Goal: Complete application form

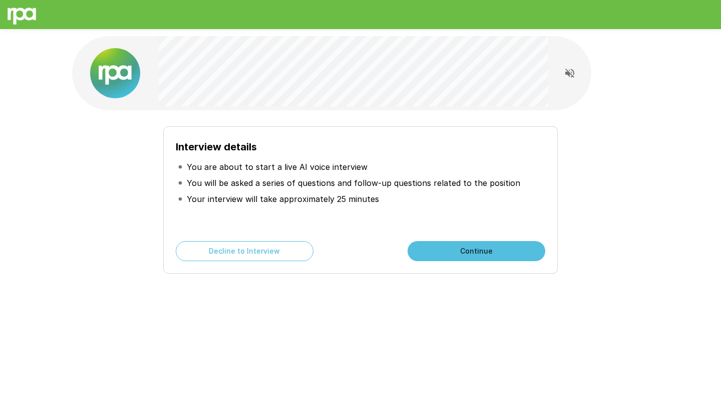
click at [488, 129] on div "Interview details You are about to start a live AI voice interview You will be …" at bounding box center [360, 199] width 395 height 147
click at [441, 251] on button "Continue" at bounding box center [477, 251] width 138 height 20
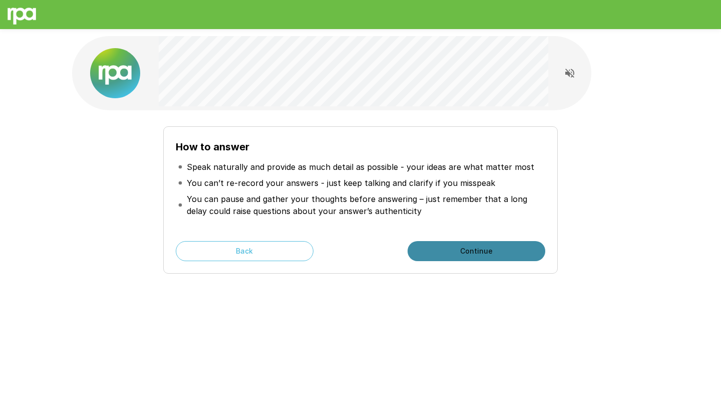
click at [441, 249] on button "Continue" at bounding box center [477, 251] width 138 height 20
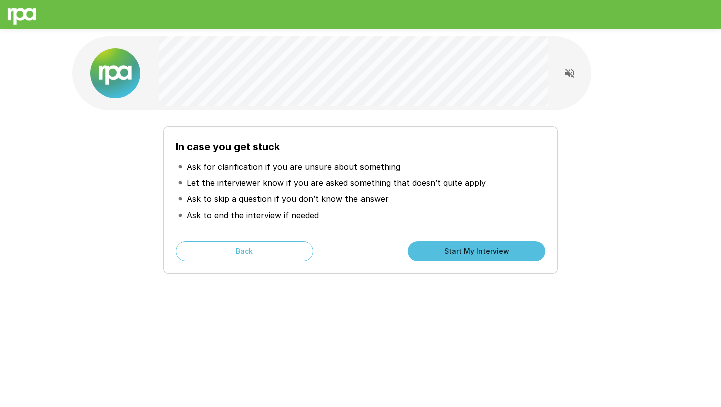
click at [280, 189] on li "Let the interviewer know if you are asked something that doesn’t quite apply" at bounding box center [361, 183] width 370 height 16
click at [568, 70] on icon "Read questions aloud" at bounding box center [570, 73] width 12 height 12
click at [568, 71] on icon "Stop reading questions aloud" at bounding box center [569, 72] width 9 height 9
click at [485, 253] on button "Start My Interview" at bounding box center [477, 251] width 138 height 20
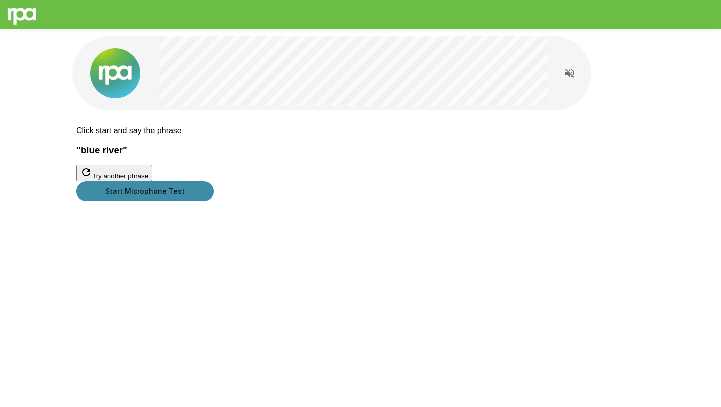
click at [214, 201] on button "Start Microphone Test" at bounding box center [145, 191] width 138 height 20
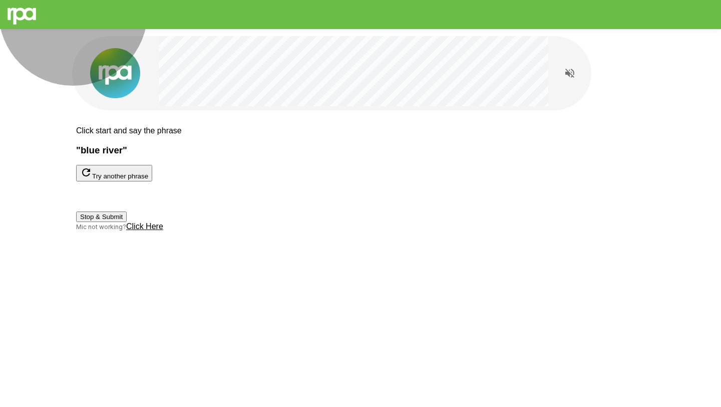
click at [127, 222] on button "Stop & Submit" at bounding box center [101, 216] width 51 height 11
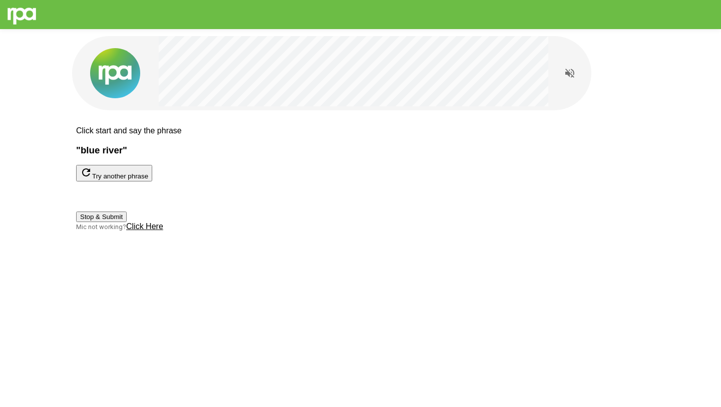
click at [127, 222] on button "Stop & Submit" at bounding box center [101, 216] width 51 height 11
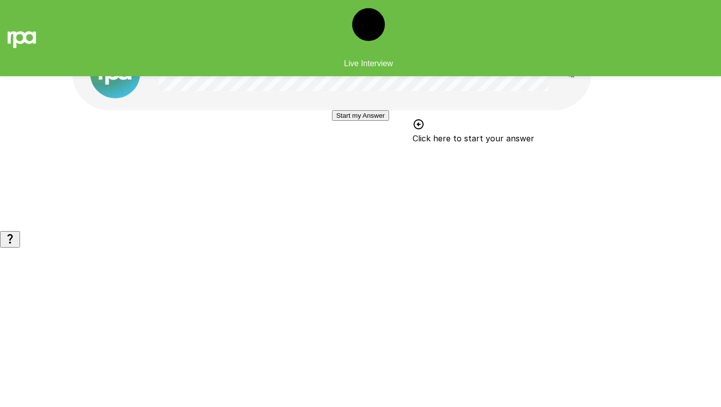
click at [359, 121] on button "Start my Answer" at bounding box center [360, 115] width 57 height 11
click at [359, 151] on button "Stop & Submit" at bounding box center [360, 145] width 51 height 11
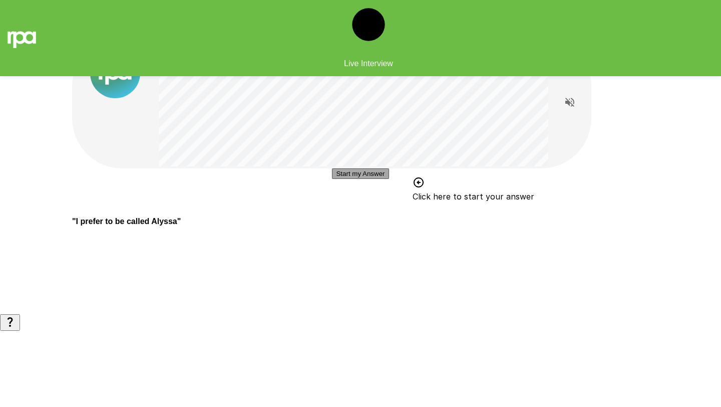
click at [367, 179] on button "Start my Answer" at bounding box center [360, 173] width 57 height 11
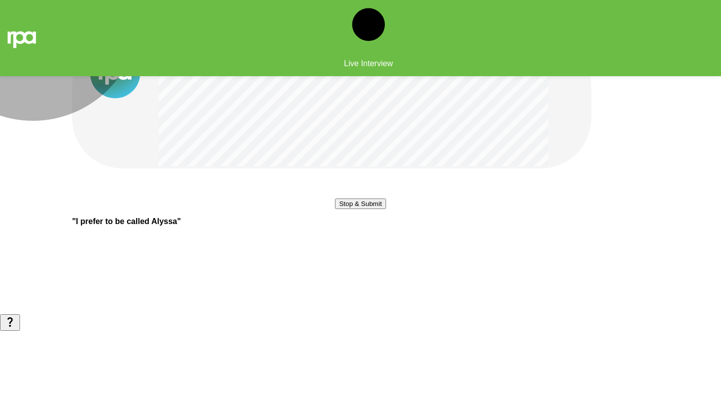
click at [335, 209] on button "Stop & Submit" at bounding box center [360, 203] width 51 height 11
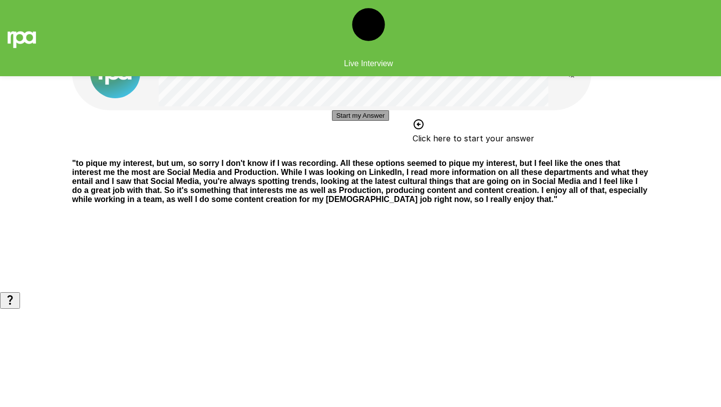
click at [361, 121] on button "Start my Answer" at bounding box center [360, 115] width 57 height 11
click at [359, 151] on button "Stop & Submit" at bounding box center [360, 145] width 51 height 11
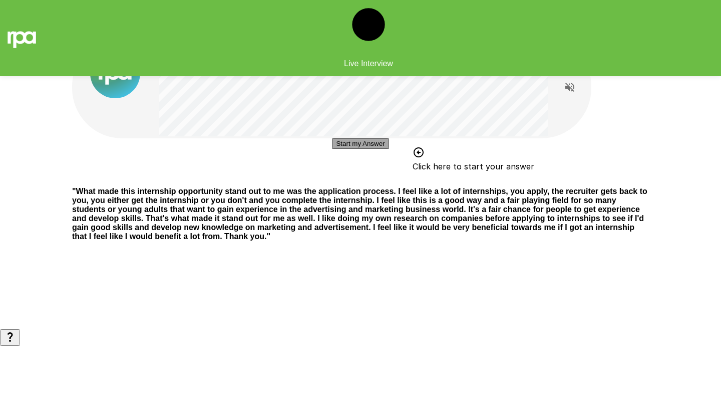
click at [388, 149] on button "Start my Answer" at bounding box center [360, 143] width 57 height 11
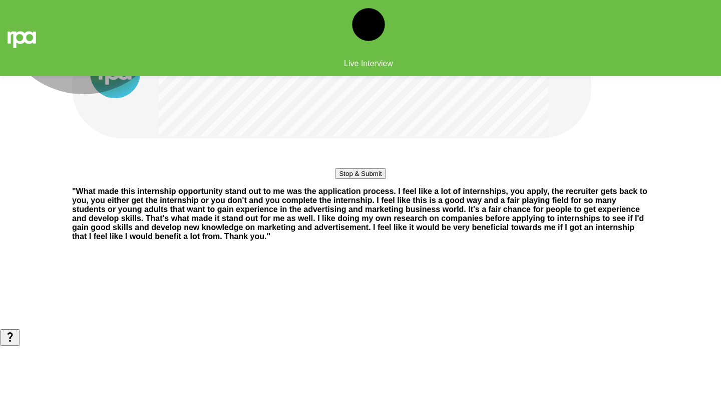
click at [375, 179] on button "Stop & Submit" at bounding box center [360, 173] width 51 height 11
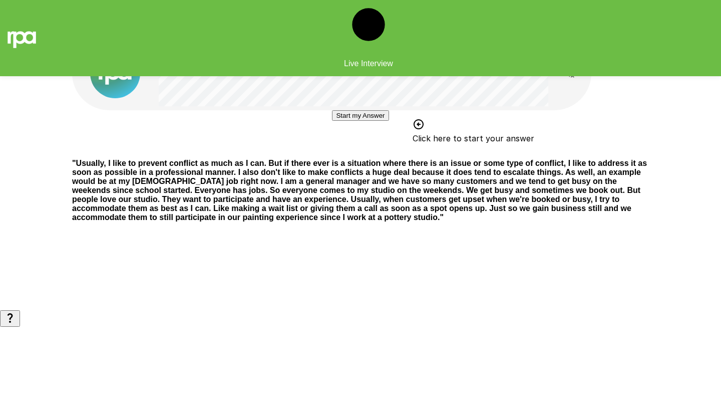
click at [357, 121] on button "Start my Answer" at bounding box center [360, 115] width 57 height 11
click at [357, 151] on button "Stop & Submit" at bounding box center [360, 145] width 51 height 11
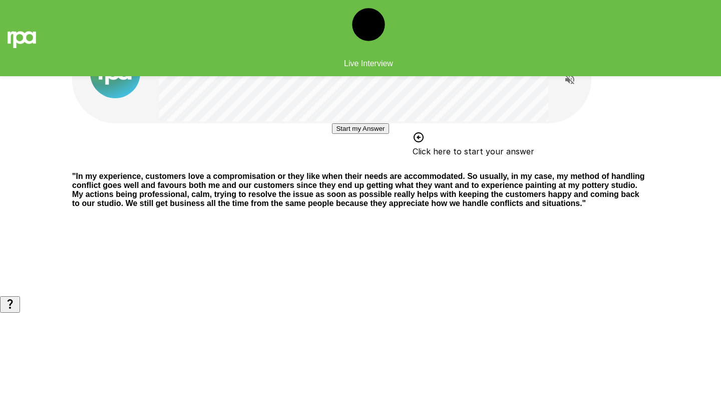
click at [361, 134] on button "Start my Answer" at bounding box center [360, 128] width 57 height 11
click at [361, 164] on button "Stop & Submit" at bounding box center [360, 158] width 51 height 11
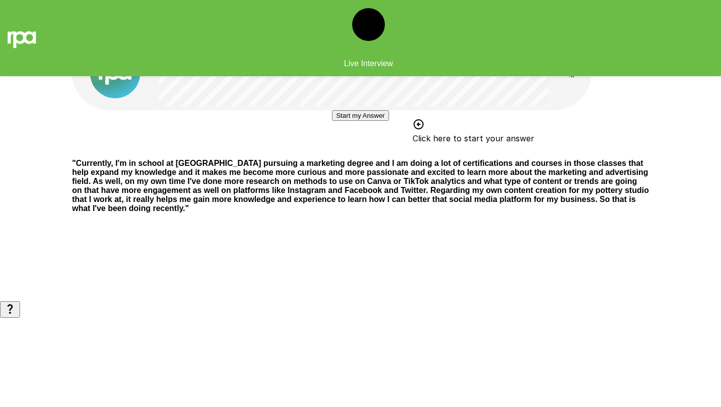
click at [362, 121] on button "Start my Answer" at bounding box center [360, 115] width 57 height 11
click at [362, 151] on button "Stop & Submit" at bounding box center [360, 145] width 51 height 11
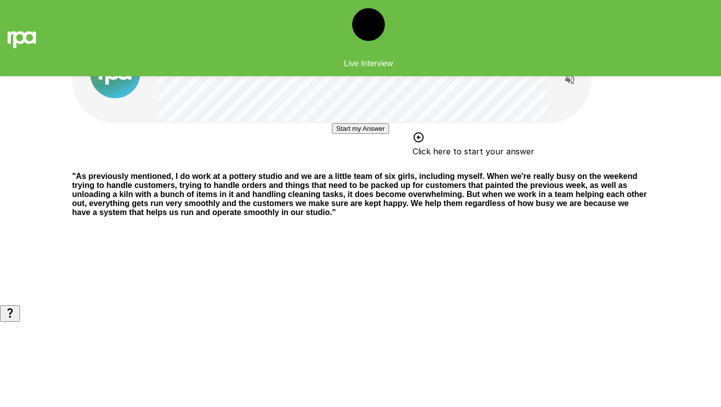
click at [358, 134] on button "Start my Answer" at bounding box center [360, 128] width 57 height 11
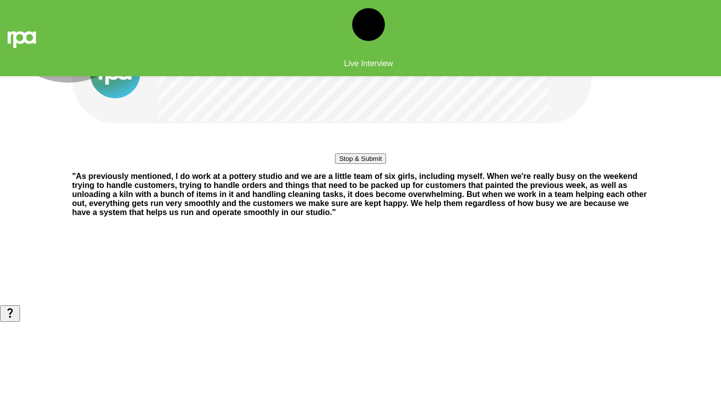
click at [360, 164] on button "Stop & Submit" at bounding box center [360, 158] width 51 height 11
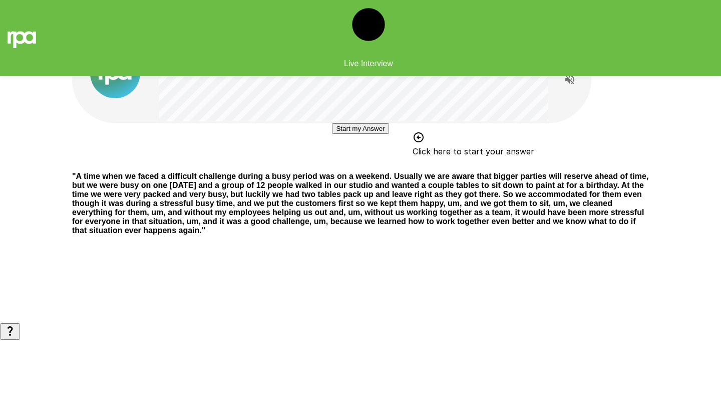
click at [347, 134] on button "Start my Answer" at bounding box center [360, 128] width 57 height 11
click at [347, 164] on button "Stop & Submit" at bounding box center [360, 158] width 51 height 11
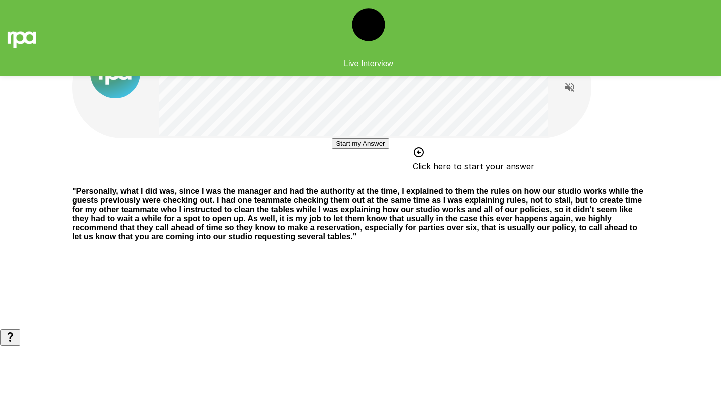
click at [344, 149] on button "Start my Answer" at bounding box center [360, 143] width 57 height 11
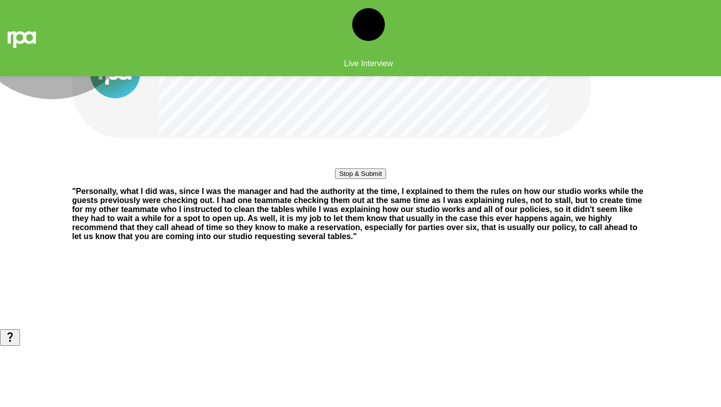
click at [344, 179] on button "Stop & Submit" at bounding box center [360, 173] width 51 height 11
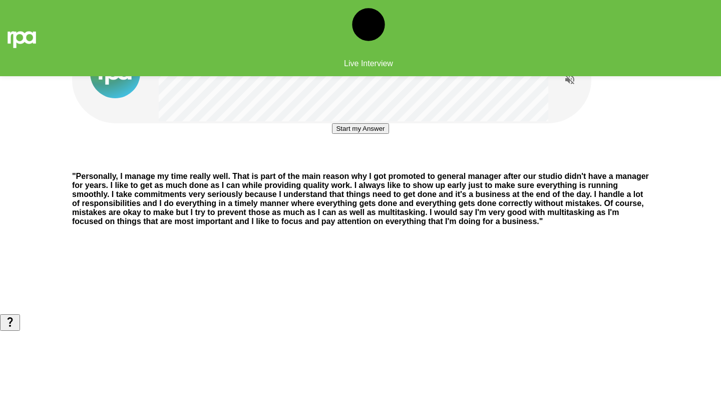
click at [353, 134] on button "Start my Answer" at bounding box center [360, 128] width 57 height 11
click at [337, 164] on button "Stop & Submit" at bounding box center [360, 158] width 51 height 11
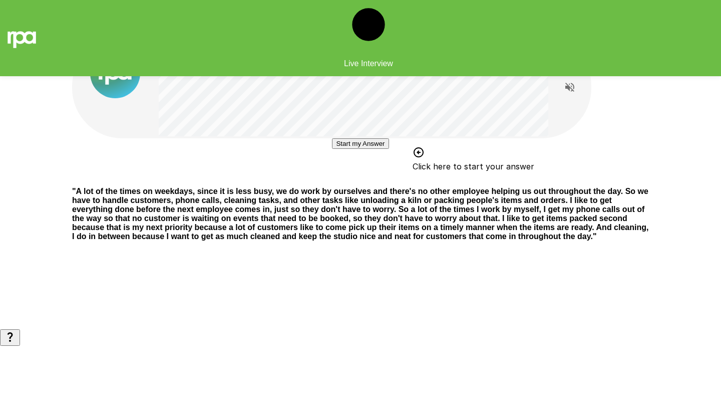
click at [369, 149] on button "Start my Answer" at bounding box center [360, 143] width 57 height 11
click at [369, 179] on button "Stop & Submit" at bounding box center [360, 173] width 51 height 11
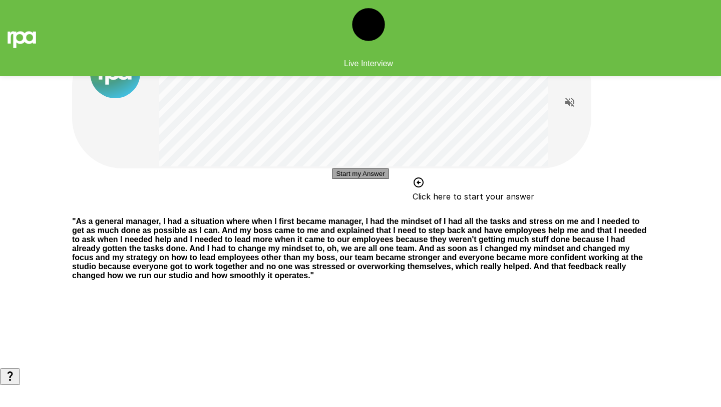
click at [373, 179] on button "Start my Answer" at bounding box center [360, 173] width 57 height 11
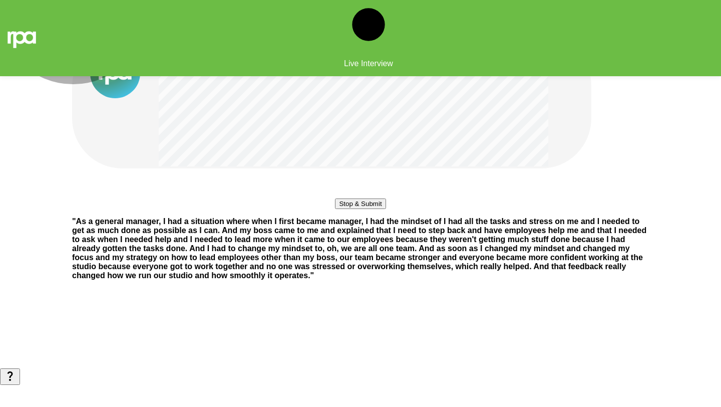
click at [365, 209] on button "Stop & Submit" at bounding box center [360, 203] width 51 height 11
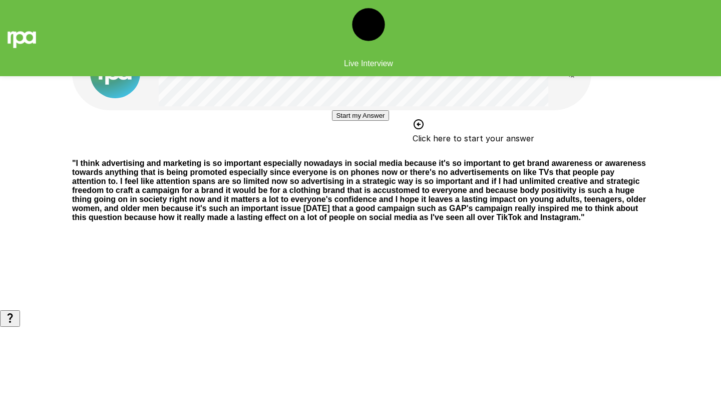
click at [353, 121] on button "Start my Answer" at bounding box center [360, 115] width 57 height 11
click at [353, 151] on button "Stop & Submit" at bounding box center [360, 145] width 51 height 11
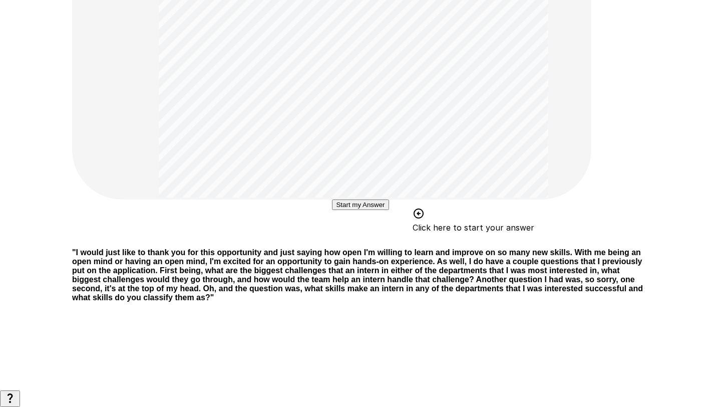
scroll to position [339, 0]
click at [374, 210] on button "Start my Answer" at bounding box center [360, 204] width 57 height 11
click at [374, 229] on button "Stop & Submit" at bounding box center [360, 234] width 51 height 11
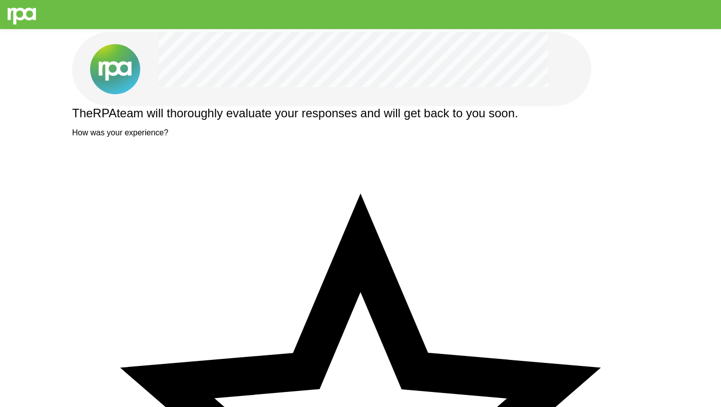
scroll to position [0, 0]
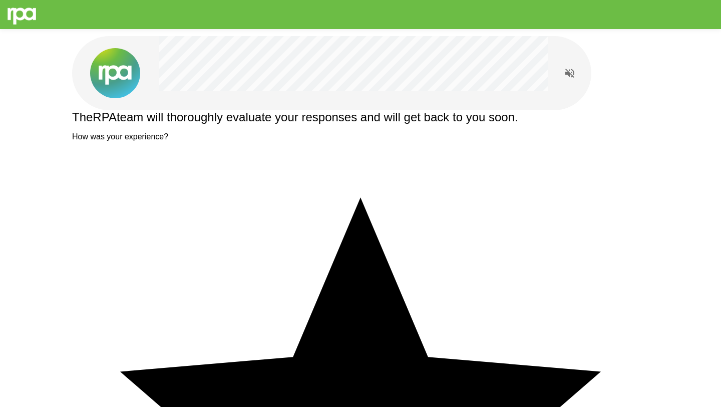
type textarea "*"
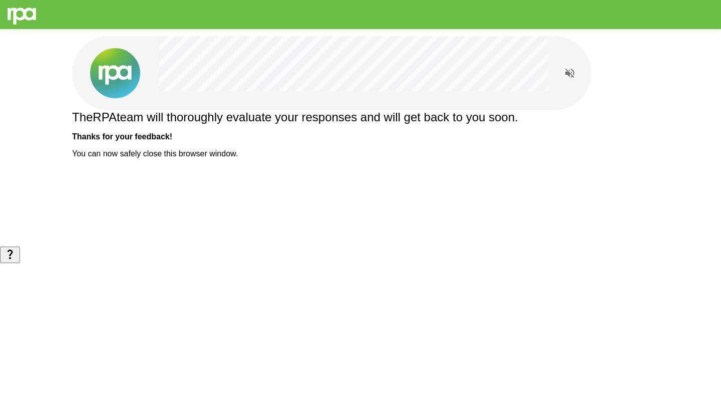
click at [397, 158] on p "You can now safely close this browser window." at bounding box center [360, 153] width 577 height 9
